Goal: Task Accomplishment & Management: Manage account settings

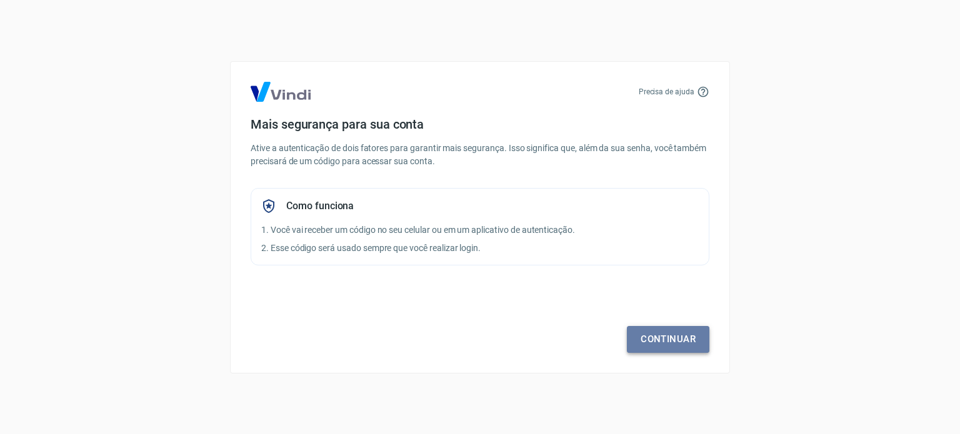
click at [662, 342] on link "Continuar" at bounding box center [668, 339] width 82 height 26
